Goal: Information Seeking & Learning: Understand process/instructions

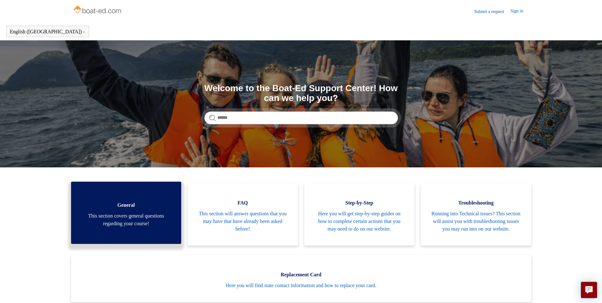
click at [123, 214] on link "General This section covers general questions regarding your course!" at bounding box center [126, 212] width 110 height 62
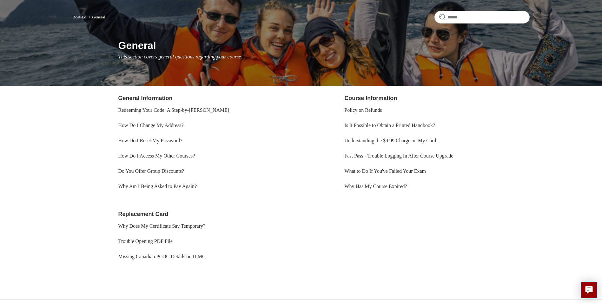
scroll to position [56, 0]
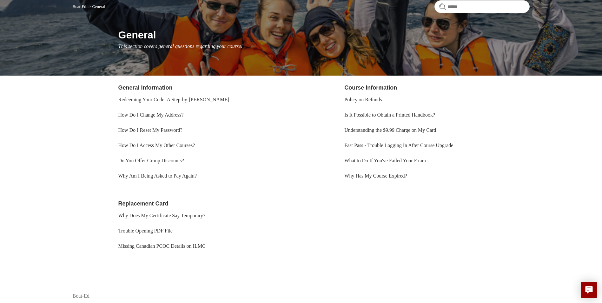
click at [150, 203] on link "Replacement Card" at bounding box center [143, 203] width 50 height 6
click at [144, 204] on link "Replacement Card" at bounding box center [143, 203] width 50 height 6
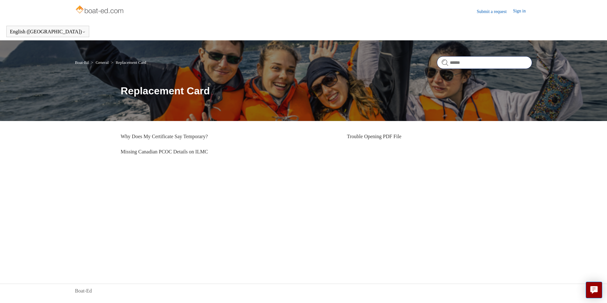
click at [458, 65] on input "Search" at bounding box center [484, 62] width 95 height 13
click at [99, 289] on div "Boat-Ed" at bounding box center [303, 291] width 457 height 8
click at [86, 290] on link "Boat-Ed" at bounding box center [83, 291] width 17 height 8
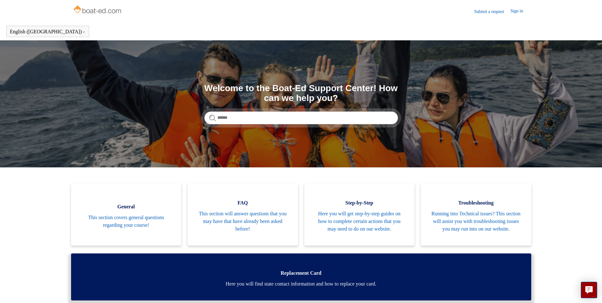
click at [277, 287] on span "Here you will find state contact information and how to replace your card." at bounding box center [301, 284] width 441 height 8
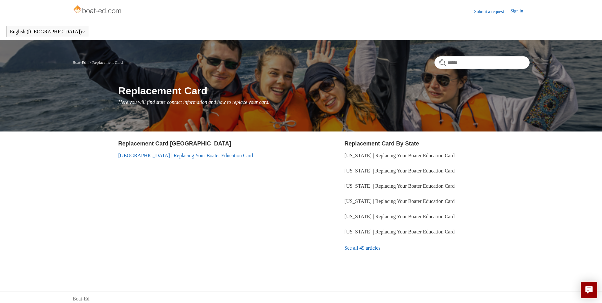
click at [126, 155] on link "[GEOGRAPHIC_DATA] | Replacing Your Boater Education Card" at bounding box center [185, 155] width 135 height 5
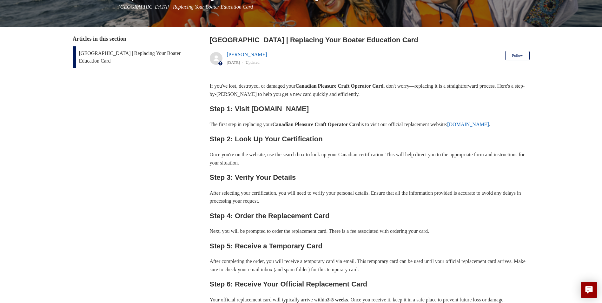
scroll to position [63, 0]
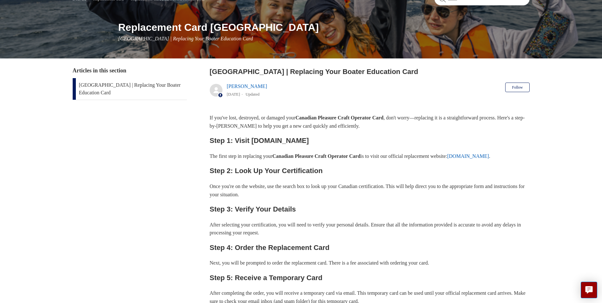
click at [489, 155] on link "[DOMAIN_NAME]" at bounding box center [468, 155] width 42 height 5
